Goal: Check status: Check status

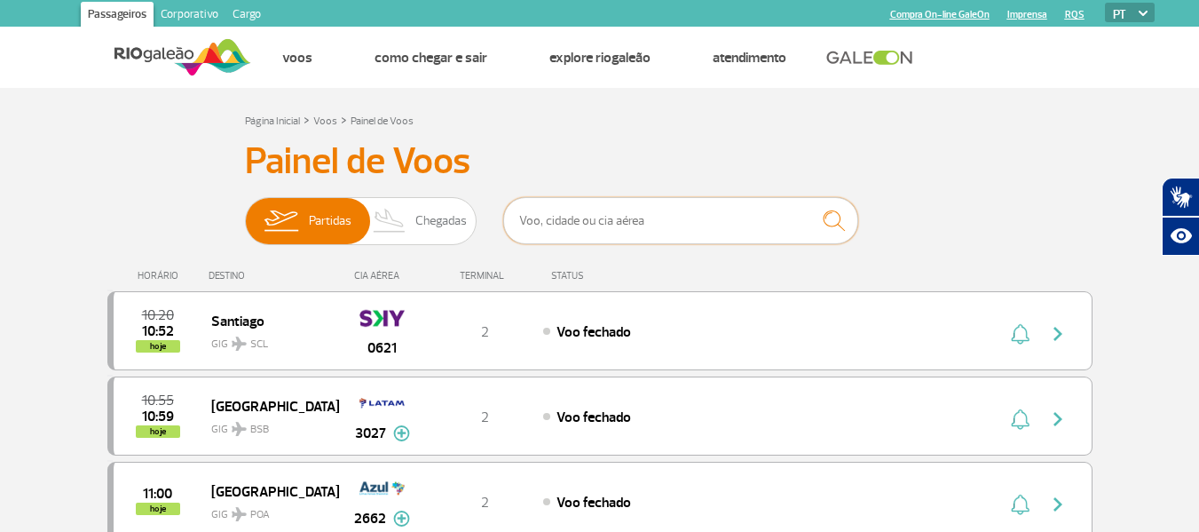
drag, startPoint x: 605, startPoint y: 220, endPoint x: 620, endPoint y: 230, distance: 18.7
click at [615, 227] on input "text" at bounding box center [680, 220] width 355 height 47
type input "ek248"
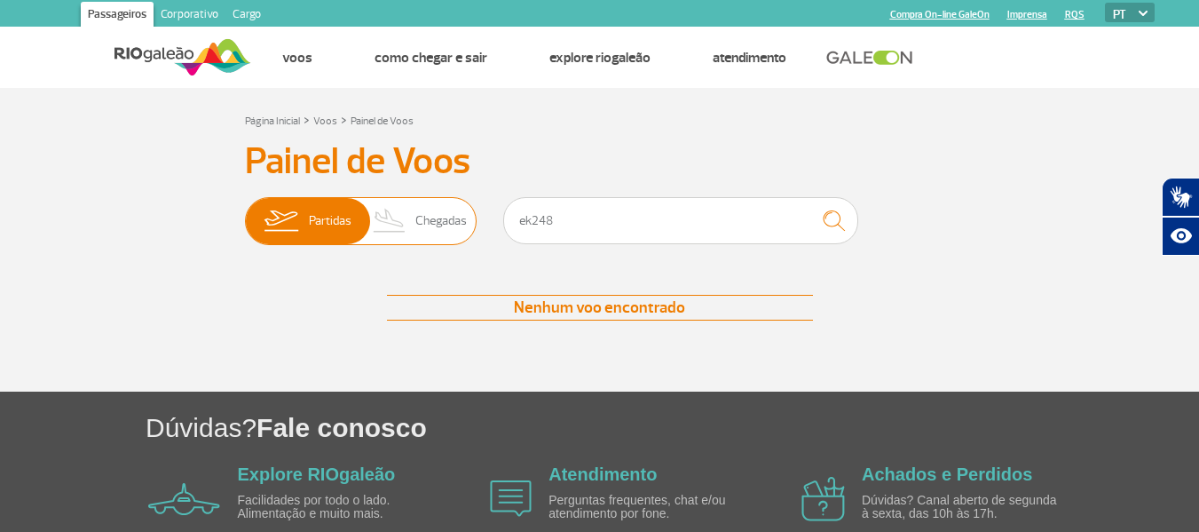
click at [414, 220] on img at bounding box center [390, 221] width 52 height 46
click at [245, 212] on input "Partidas Chegadas" at bounding box center [245, 212] width 0 height 0
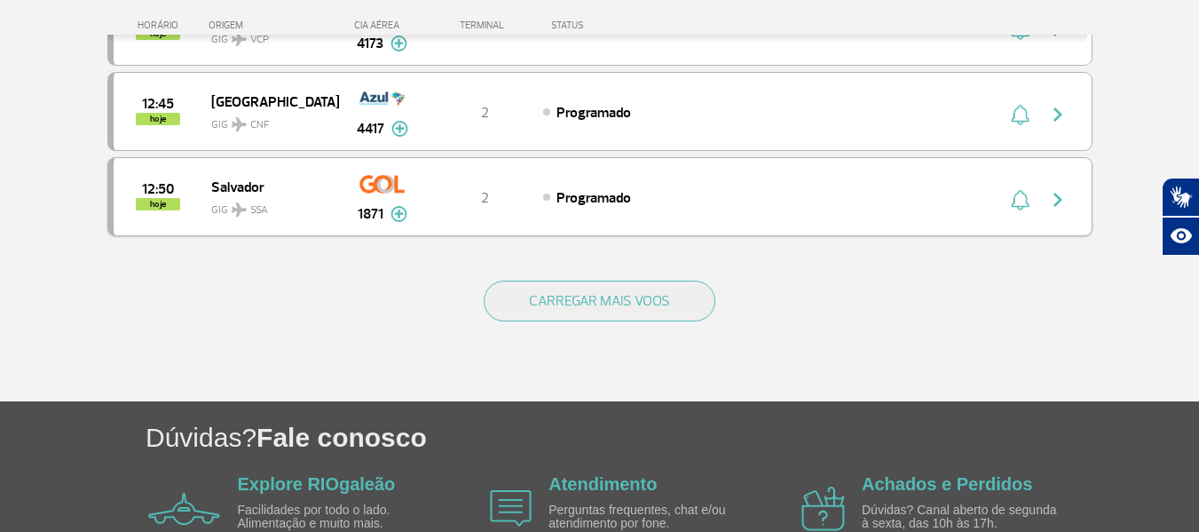
scroll to position [1607, 0]
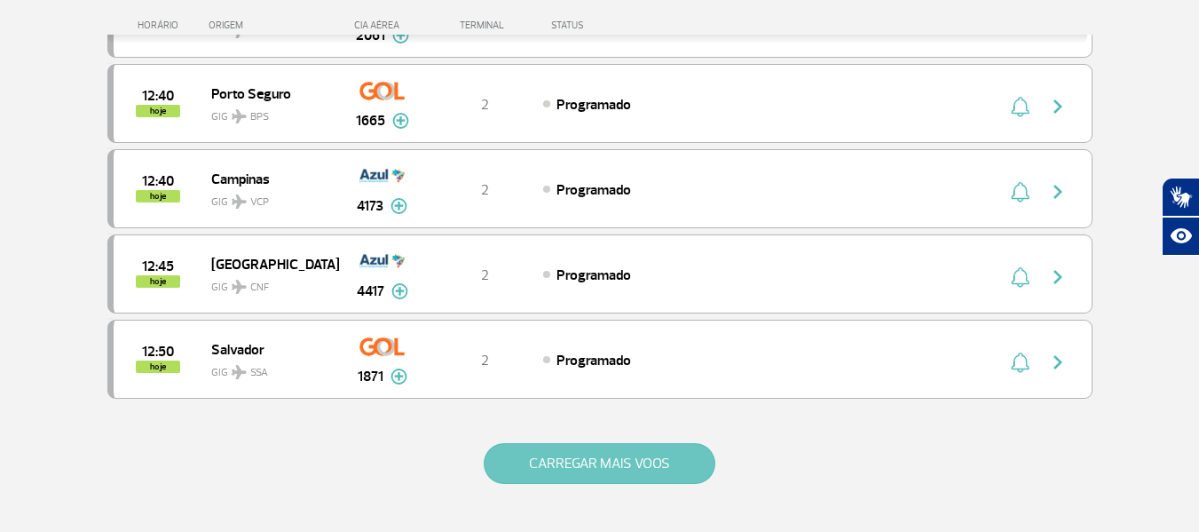
click at [620, 455] on button "CARREGAR MAIS VOOS" at bounding box center [600, 463] width 232 height 41
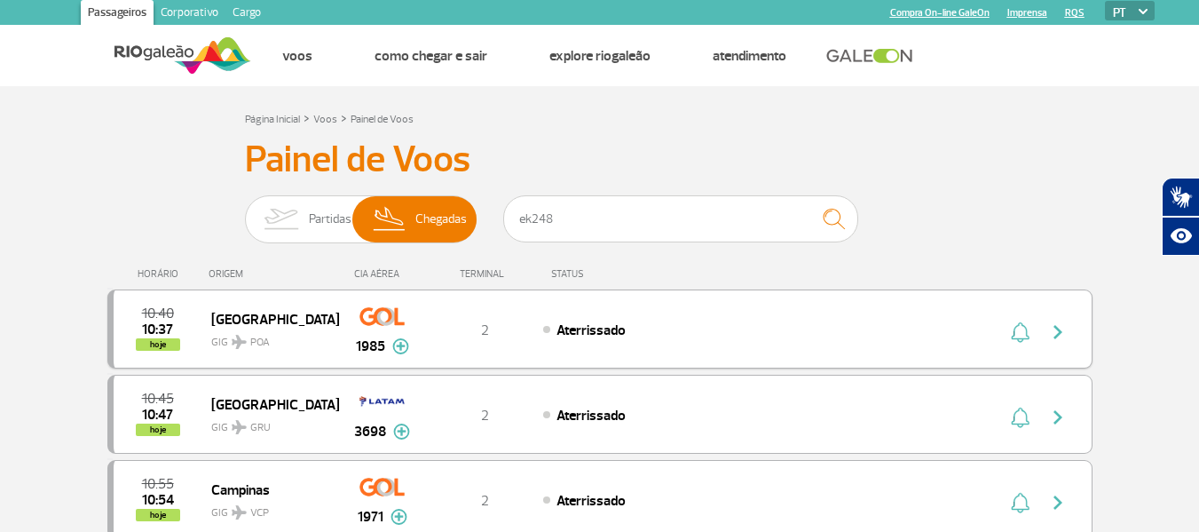
scroll to position [0, 0]
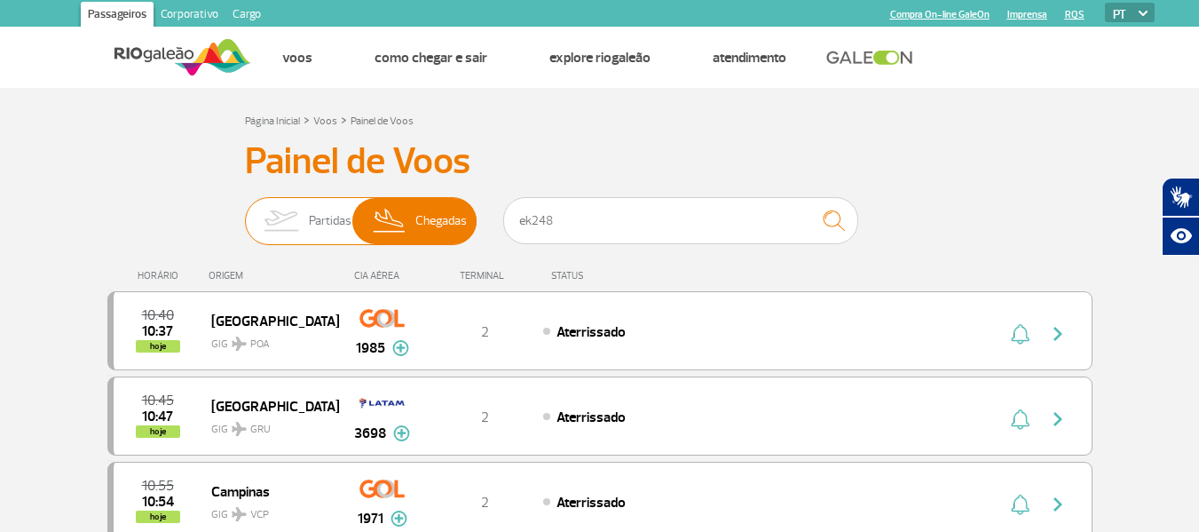
click at [344, 223] on span "Partidas" at bounding box center [330, 221] width 43 height 46
click at [245, 212] on input "Partidas Chegadas" at bounding box center [245, 212] width 0 height 0
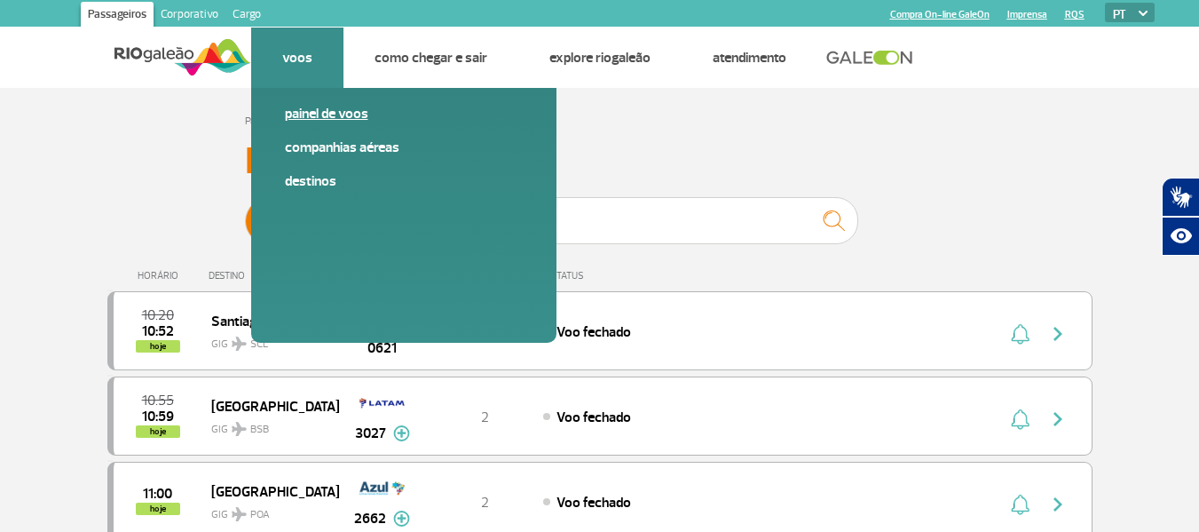
click at [343, 118] on link "Painel de voos" at bounding box center [404, 114] width 238 height 20
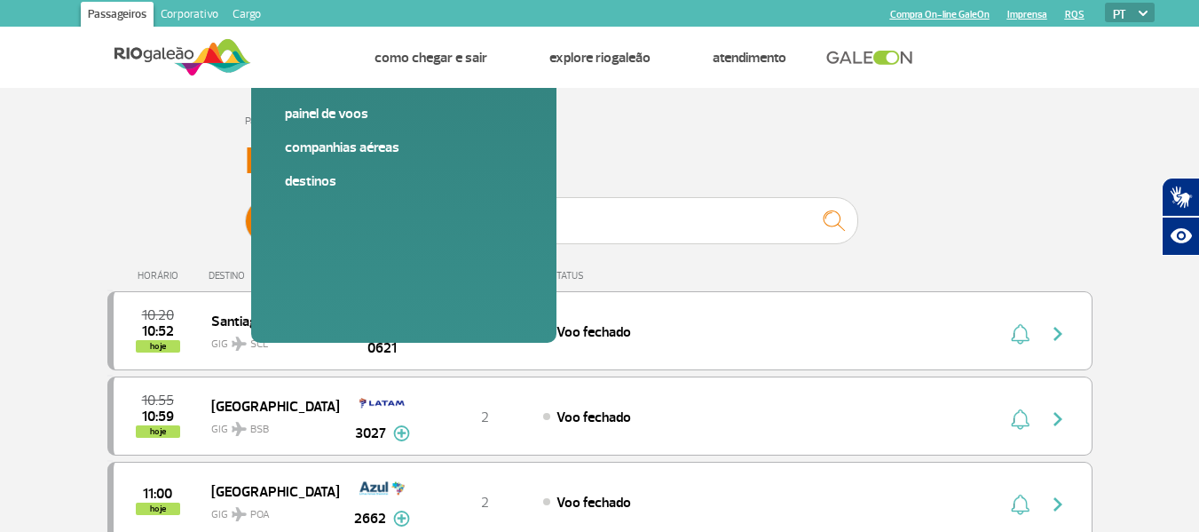
drag, startPoint x: 200, startPoint y: 29, endPoint x: 194, endPoint y: 41, distance: 13.1
click at [194, 41] on div at bounding box center [163, 57] width 177 height 61
click at [194, 50] on img at bounding box center [183, 57] width 137 height 43
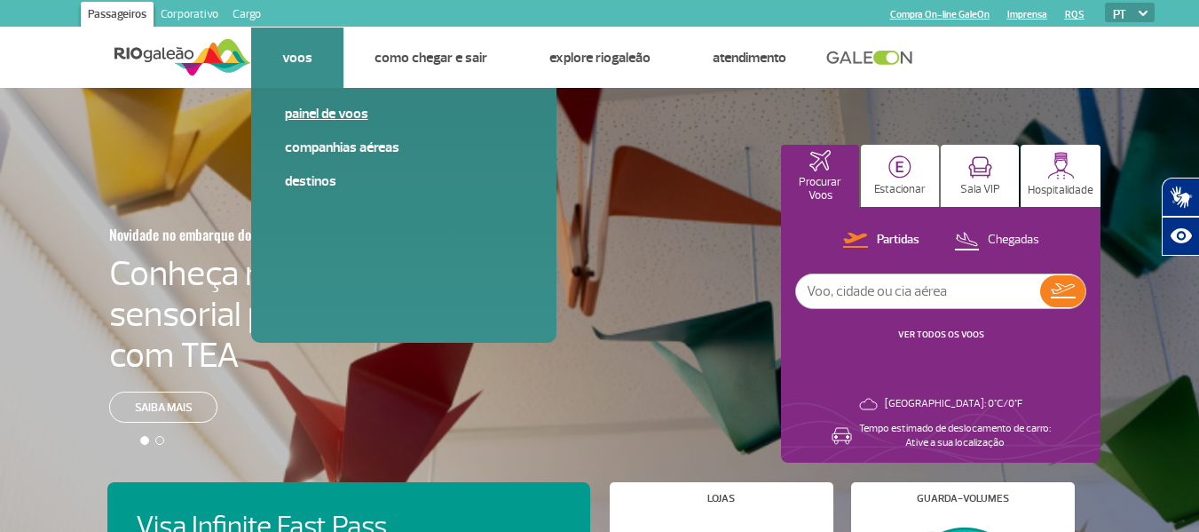
click at [363, 113] on link "Painel de voos" at bounding box center [404, 114] width 238 height 20
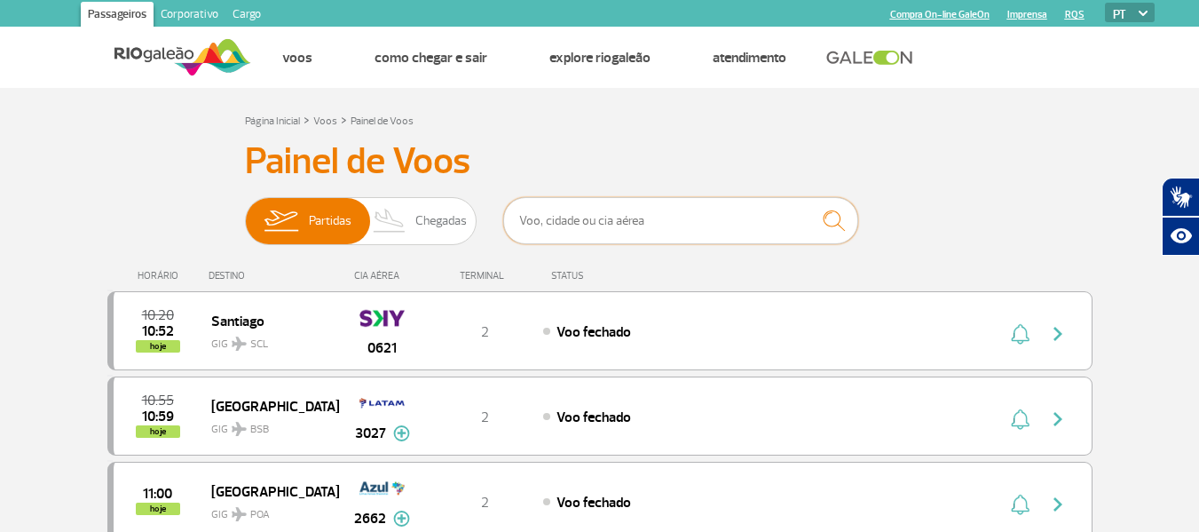
click at [673, 225] on input "text" at bounding box center [680, 220] width 355 height 47
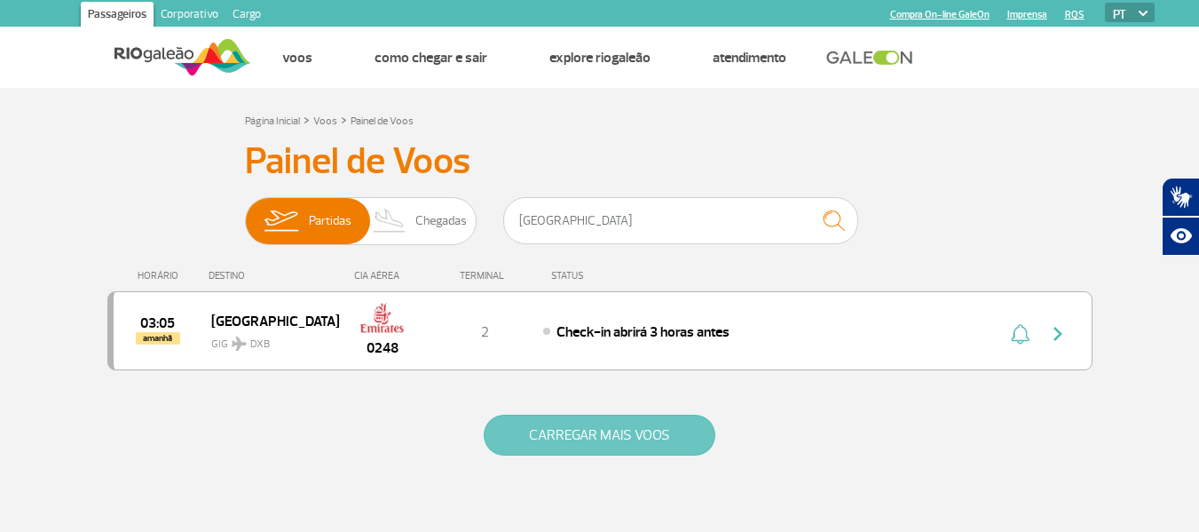
click at [603, 443] on button "CARREGAR MAIS VOOS" at bounding box center [600, 435] width 232 height 41
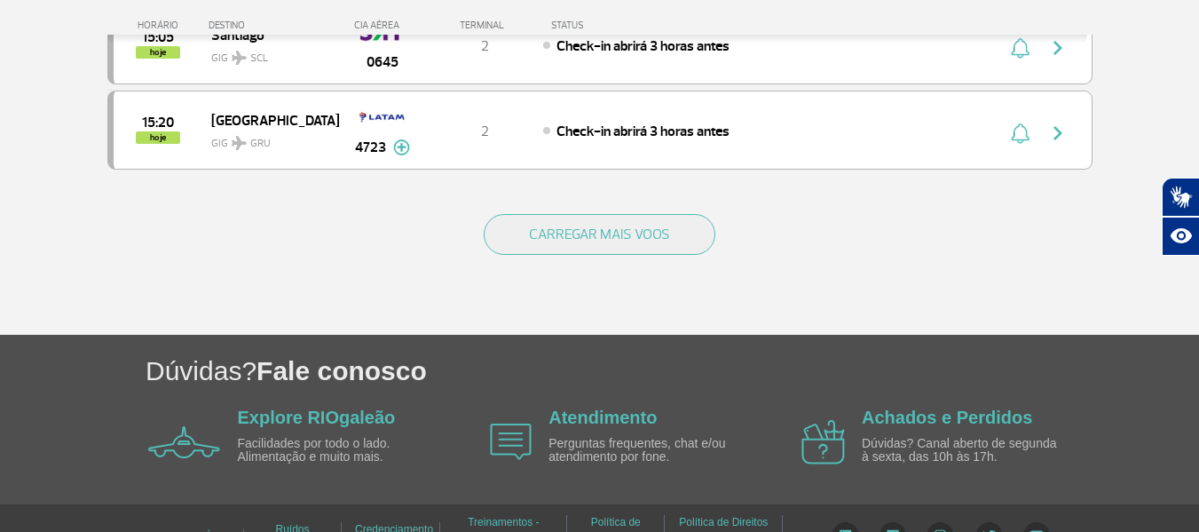
scroll to position [3565, 0]
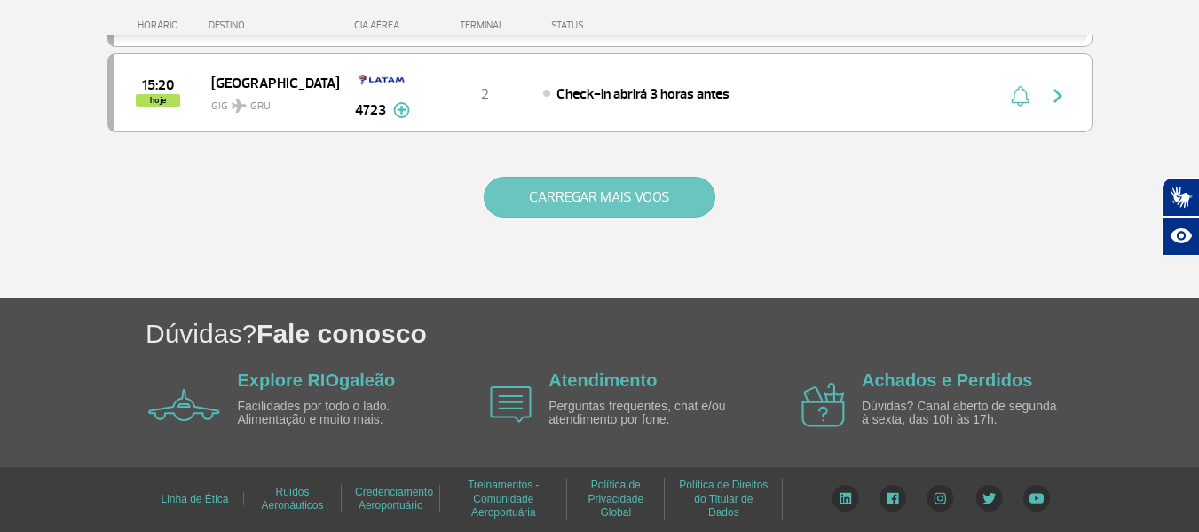
click at [534, 198] on button "CARREGAR MAIS VOOS" at bounding box center [600, 197] width 232 height 41
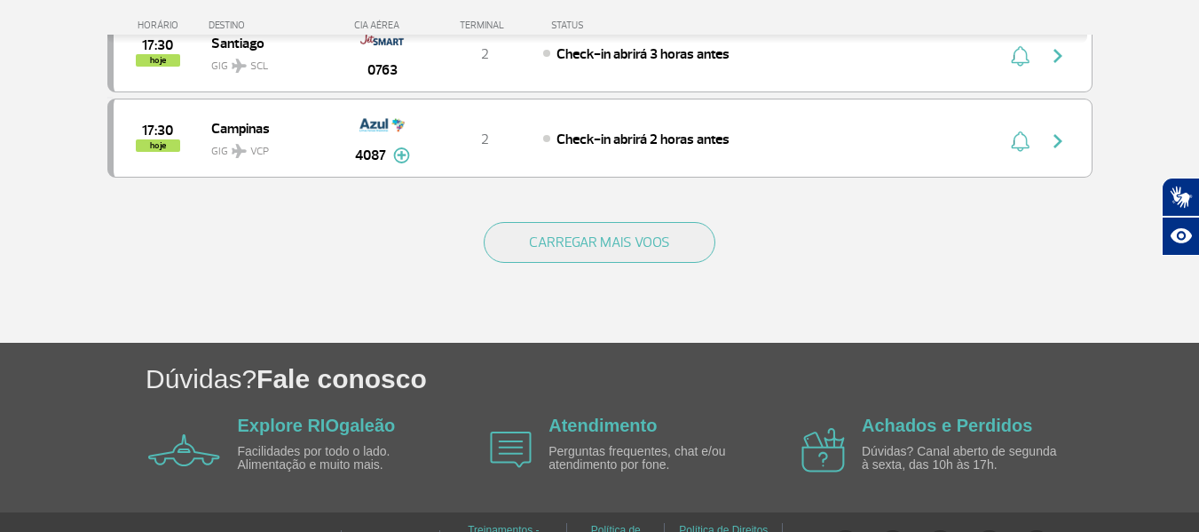
scroll to position [5269, 0]
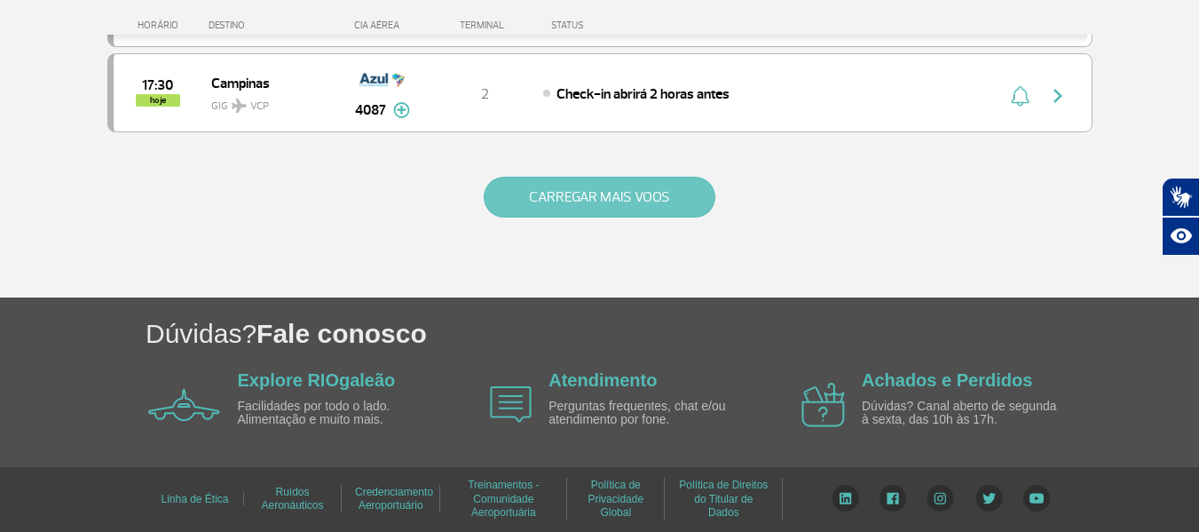
click at [556, 186] on button "CARREGAR MAIS VOOS" at bounding box center [600, 197] width 232 height 41
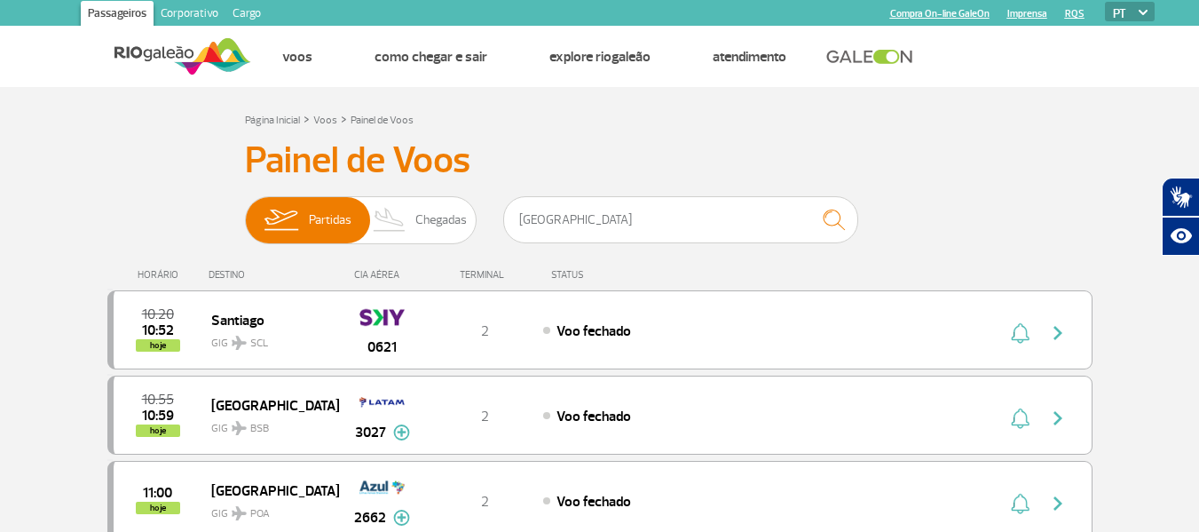
scroll to position [0, 0]
drag, startPoint x: 563, startPoint y: 234, endPoint x: 437, endPoint y: 213, distance: 127.8
click at [439, 213] on div "Partidas Chegadas dubai" at bounding box center [600, 223] width 710 height 53
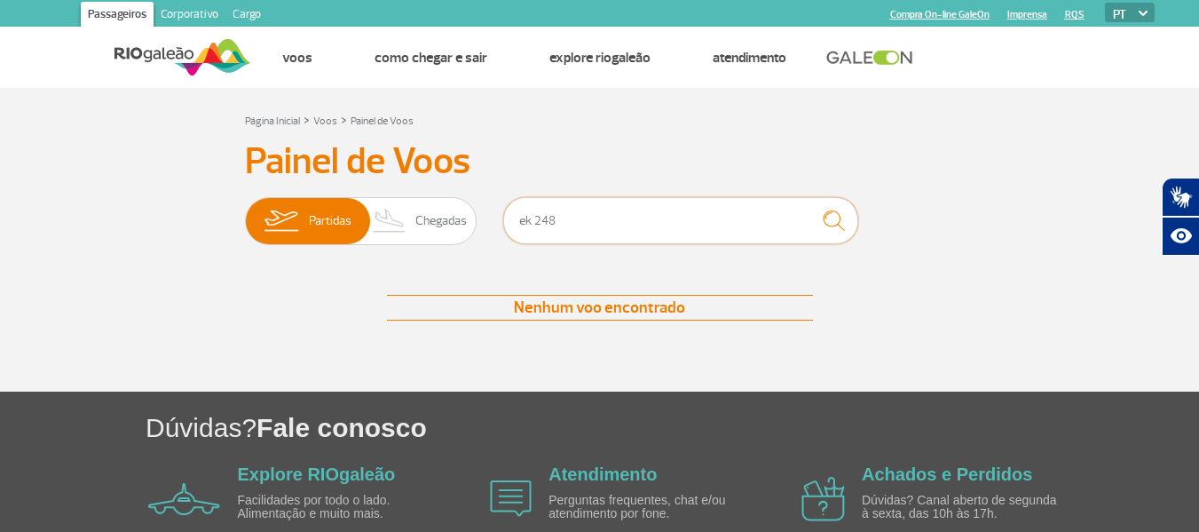
click at [537, 207] on input "ek 248" at bounding box center [680, 220] width 355 height 47
type input "ek248"
